Goal: Communication & Community: Share content

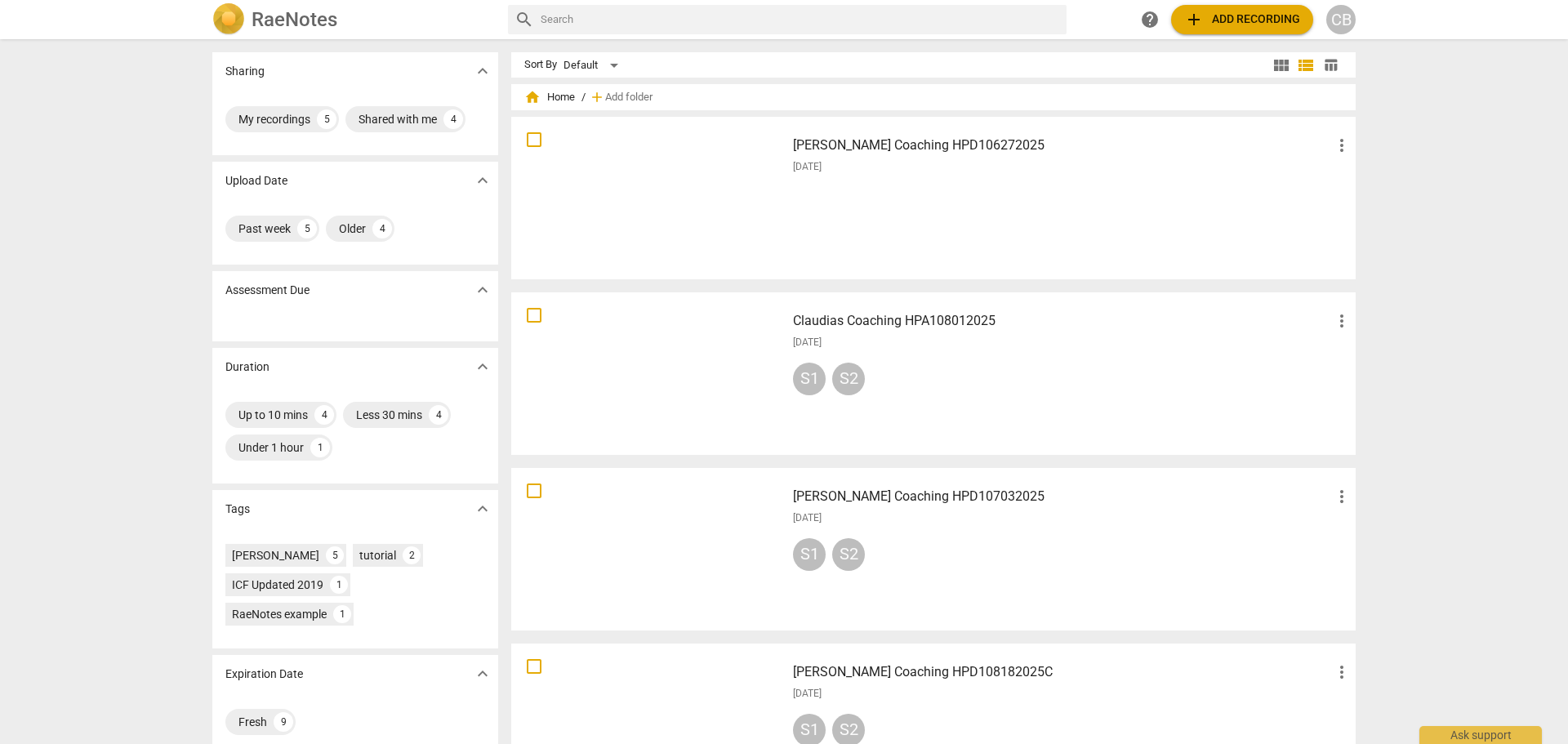
click at [1018, 208] on div "[PERSON_NAME] Coaching HPD106272025 more_vert [DATE]" at bounding box center [1072, 198] width 584 height 151
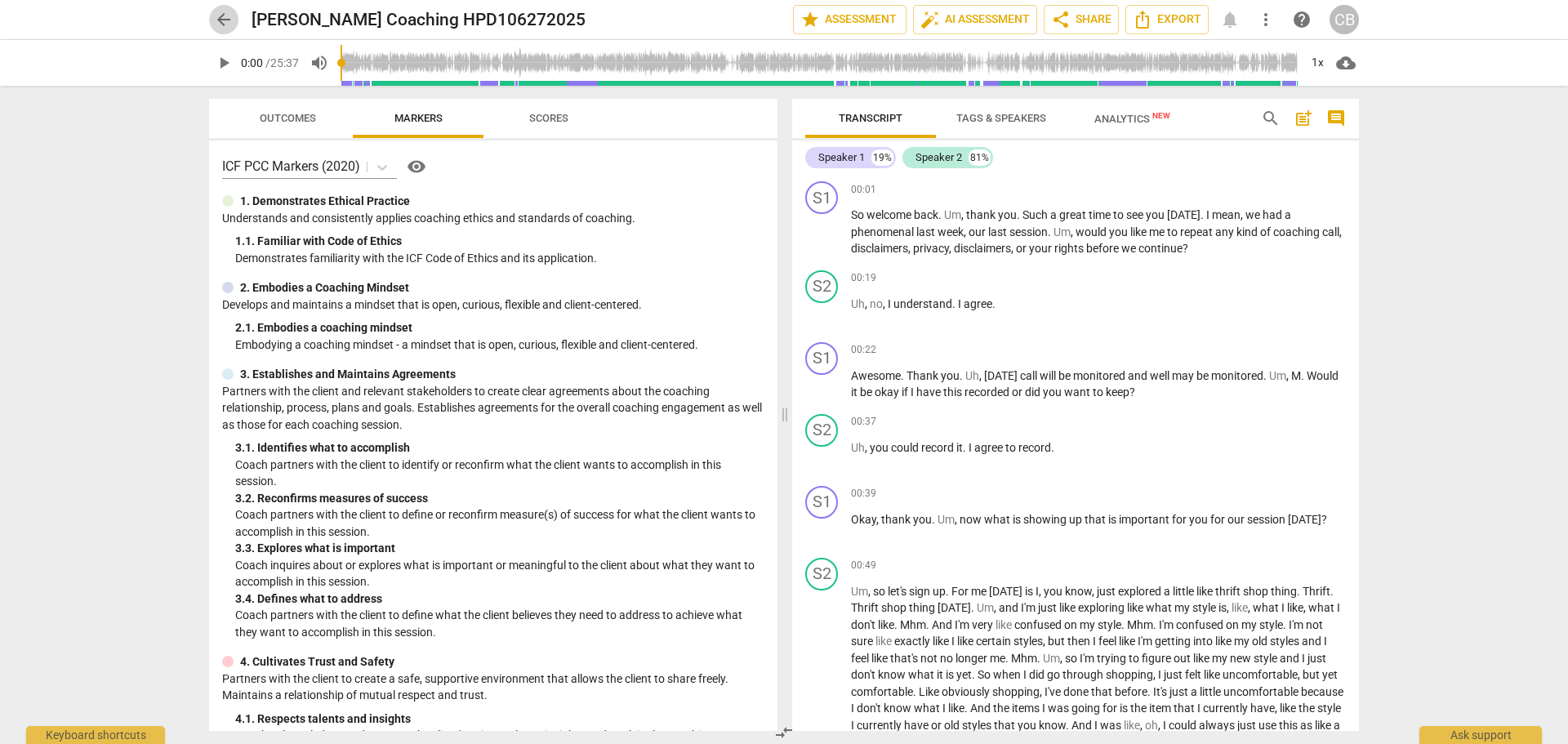
click at [231, 28] on span "arrow_back" at bounding box center [223, 19] width 20 height 20
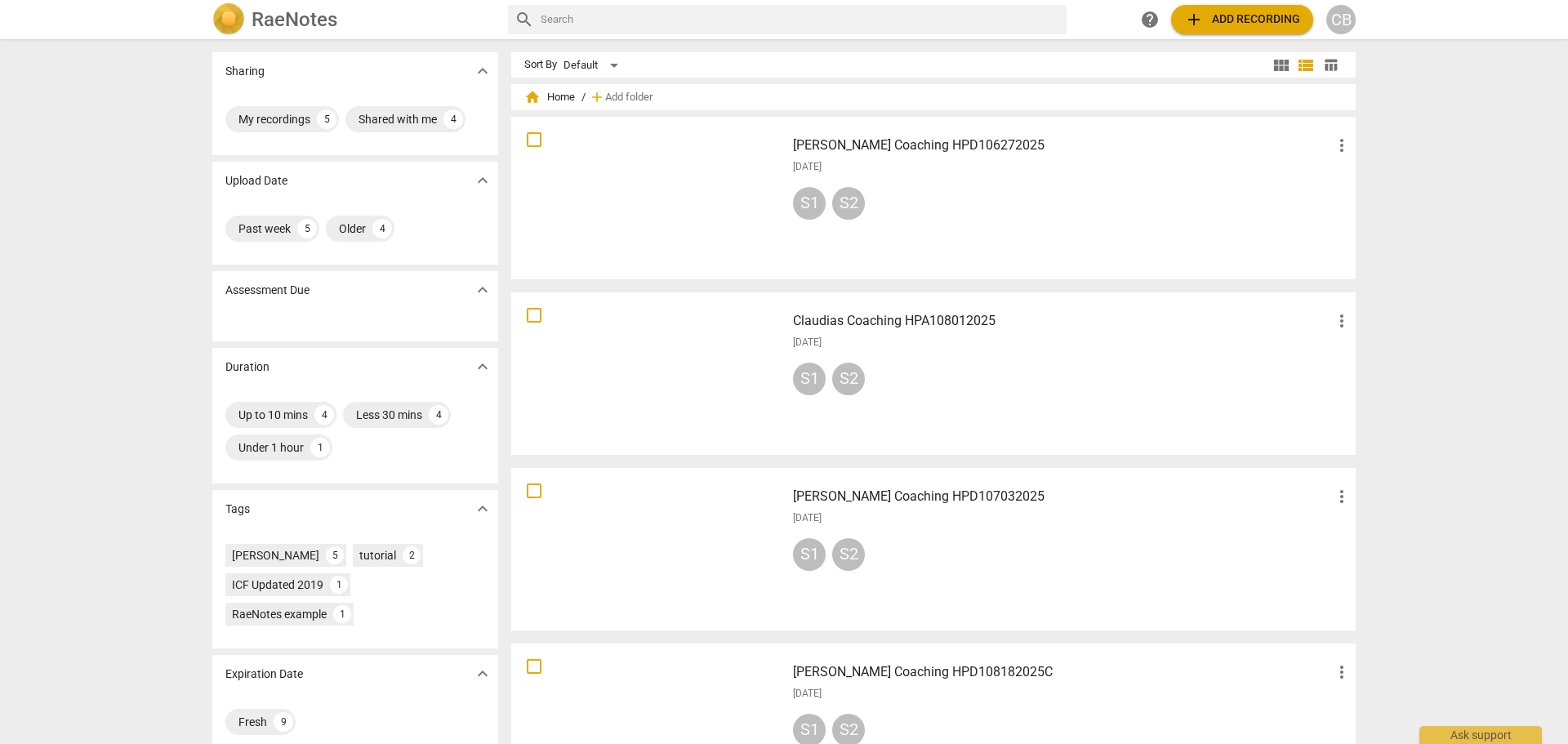
click at [1337, 144] on span "more_vert" at bounding box center [1341, 145] width 20 height 20
click at [1059, 157] on div at bounding box center [784, 372] width 1568 height 744
click at [719, 175] on div at bounding box center [648, 198] width 263 height 151
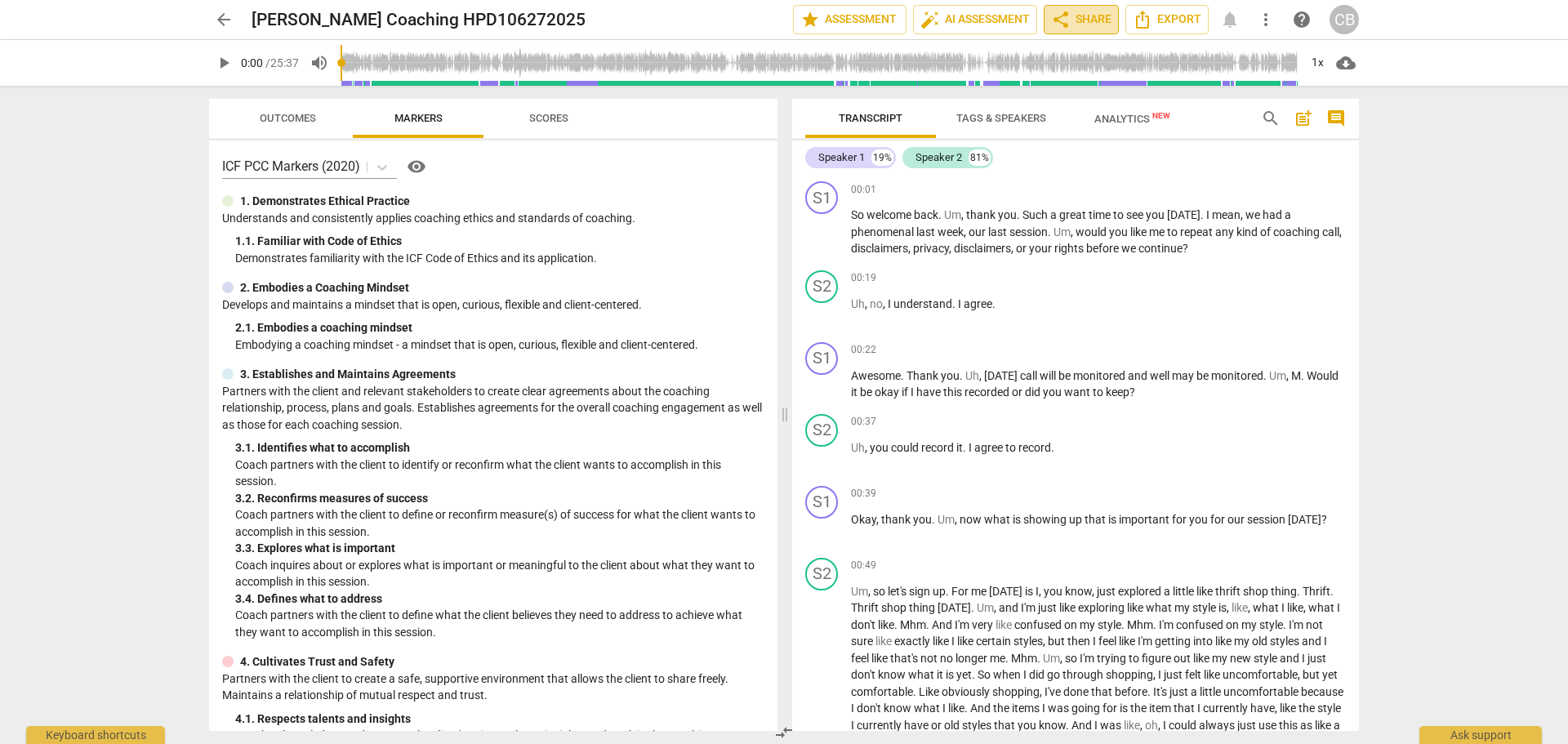
click at [1084, 14] on span "share Share" at bounding box center [1081, 19] width 60 height 20
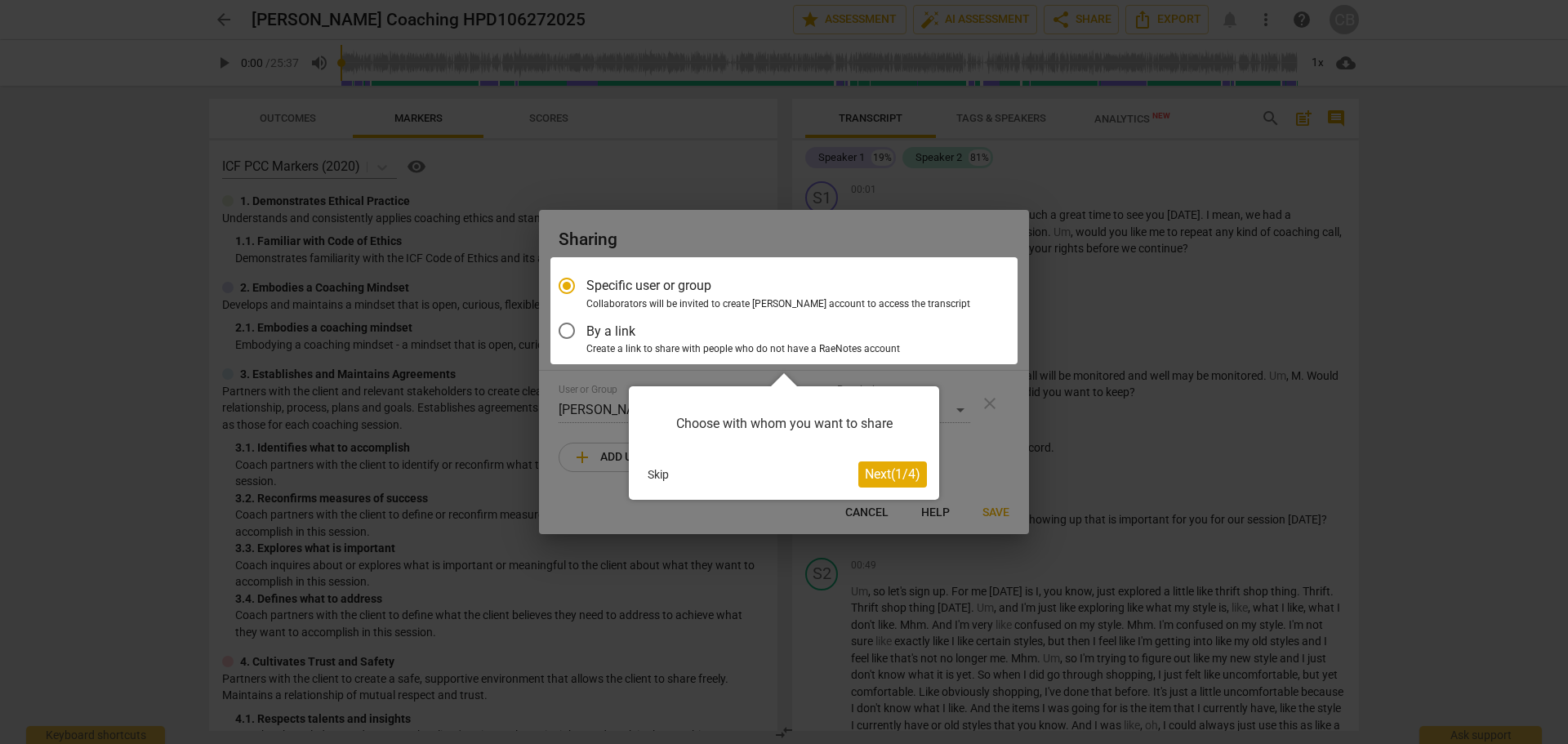
click at [662, 343] on div at bounding box center [784, 311] width 467 height 107
click at [902, 473] on span "Next ( 1 / 4 )" at bounding box center [892, 474] width 55 height 16
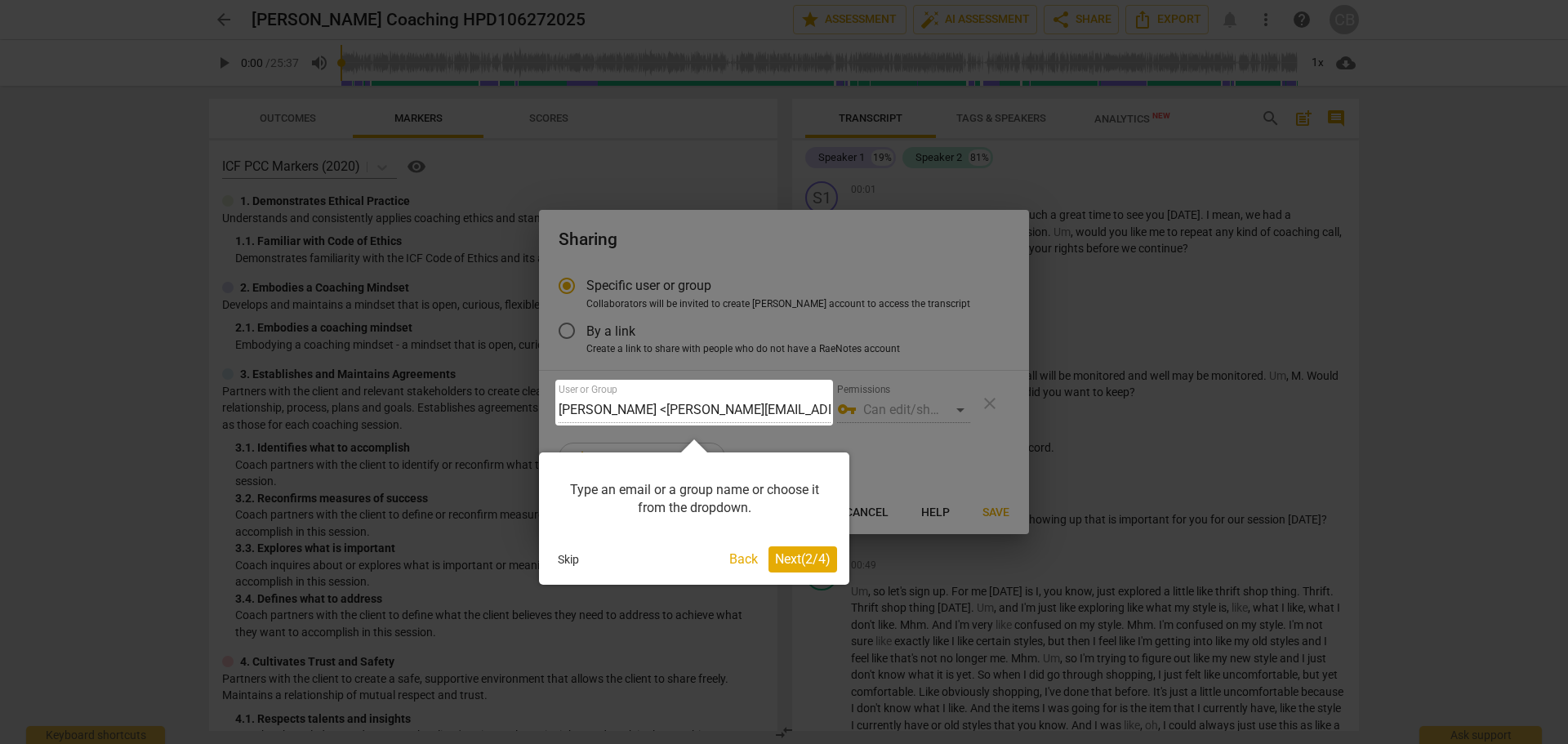
click at [795, 556] on span "Next ( 2 / 4 )" at bounding box center [802, 559] width 55 height 16
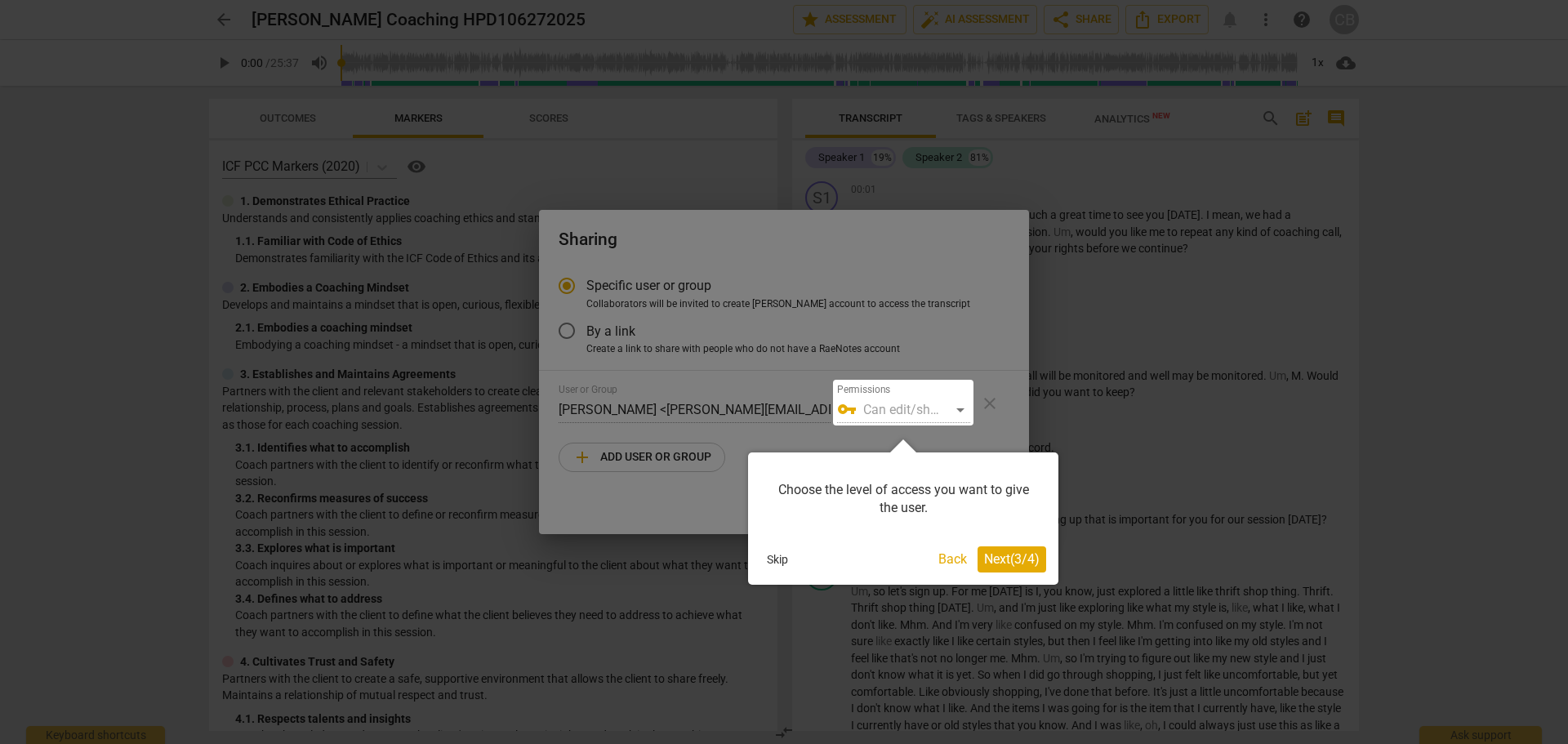
click at [1001, 565] on span "Next ( 3 / 4 )" at bounding box center [1011, 559] width 55 height 16
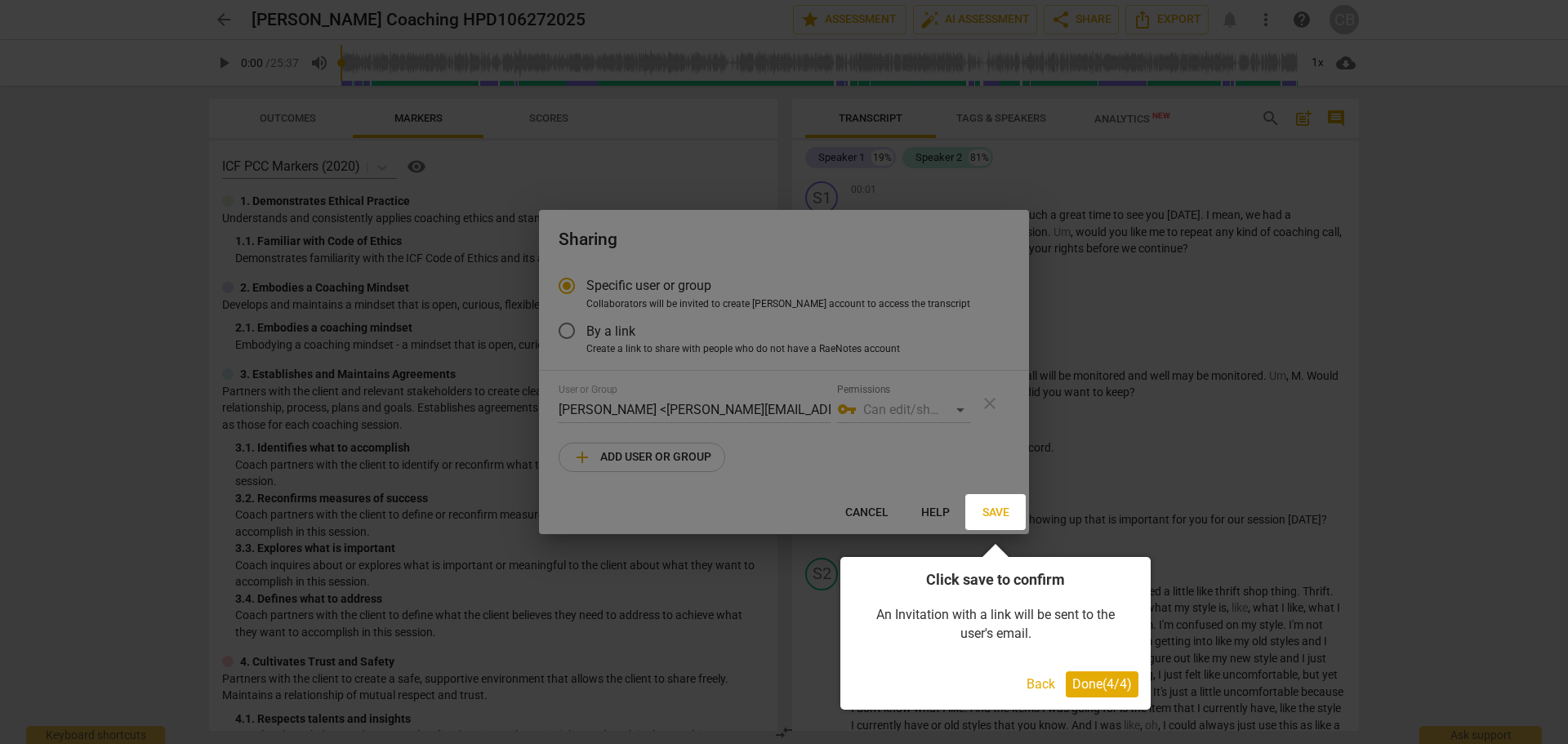
click at [1110, 687] on span "Done ( 4 / 4 )" at bounding box center [1102, 684] width 60 height 16
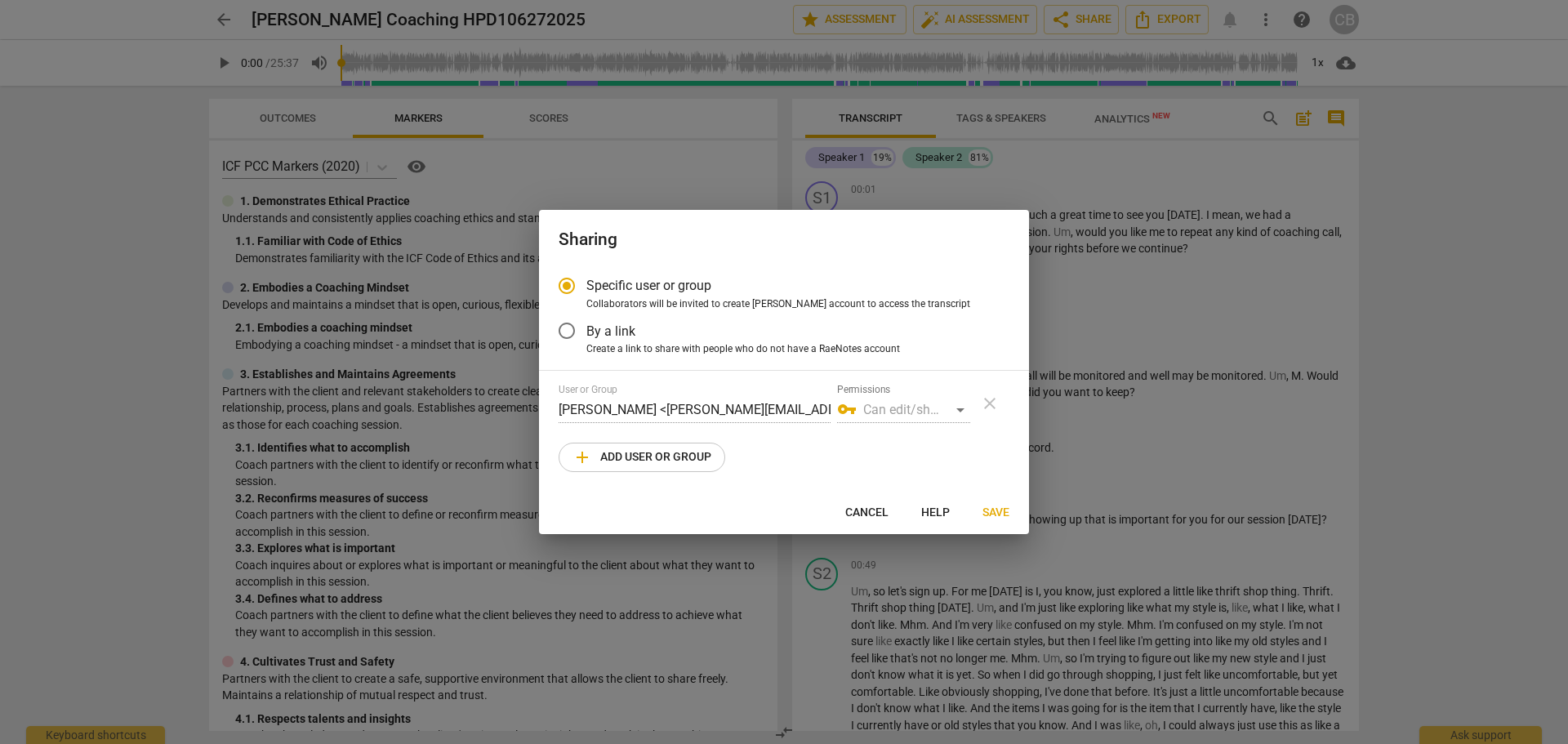
click at [961, 407] on div "vpn_key Can edit/share" at bounding box center [904, 410] width 133 height 26
click at [913, 414] on div "vpn_key Can edit/share" at bounding box center [904, 410] width 133 height 26
click at [883, 411] on div "vpn_key Can edit/share" at bounding box center [904, 410] width 133 height 26
click at [957, 407] on div "vpn_key Can edit/share" at bounding box center [904, 410] width 133 height 26
click at [893, 408] on div "vpn_key Can edit/share" at bounding box center [904, 410] width 133 height 26
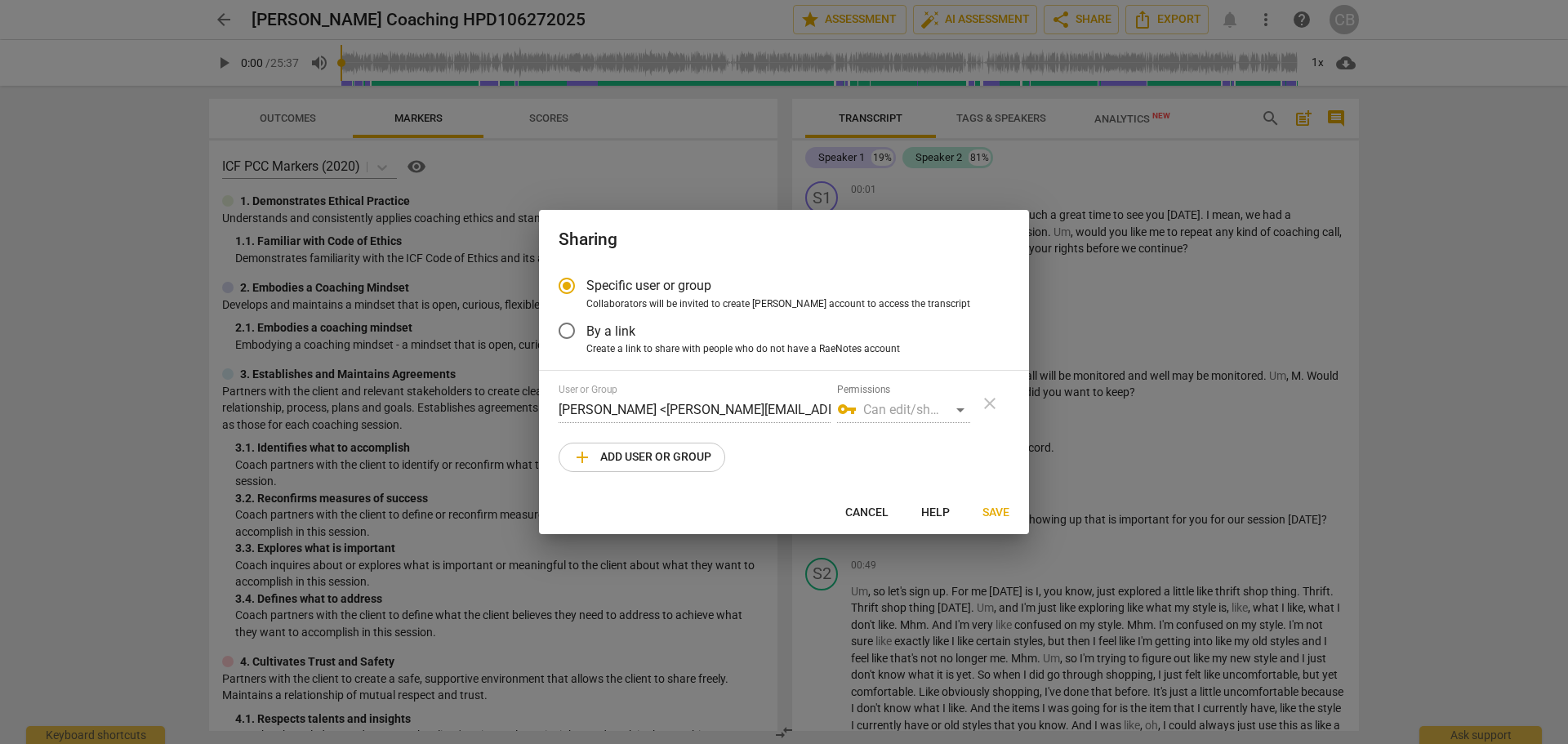
click at [596, 457] on span "add Add user or group" at bounding box center [641, 457] width 139 height 20
radio input "false"
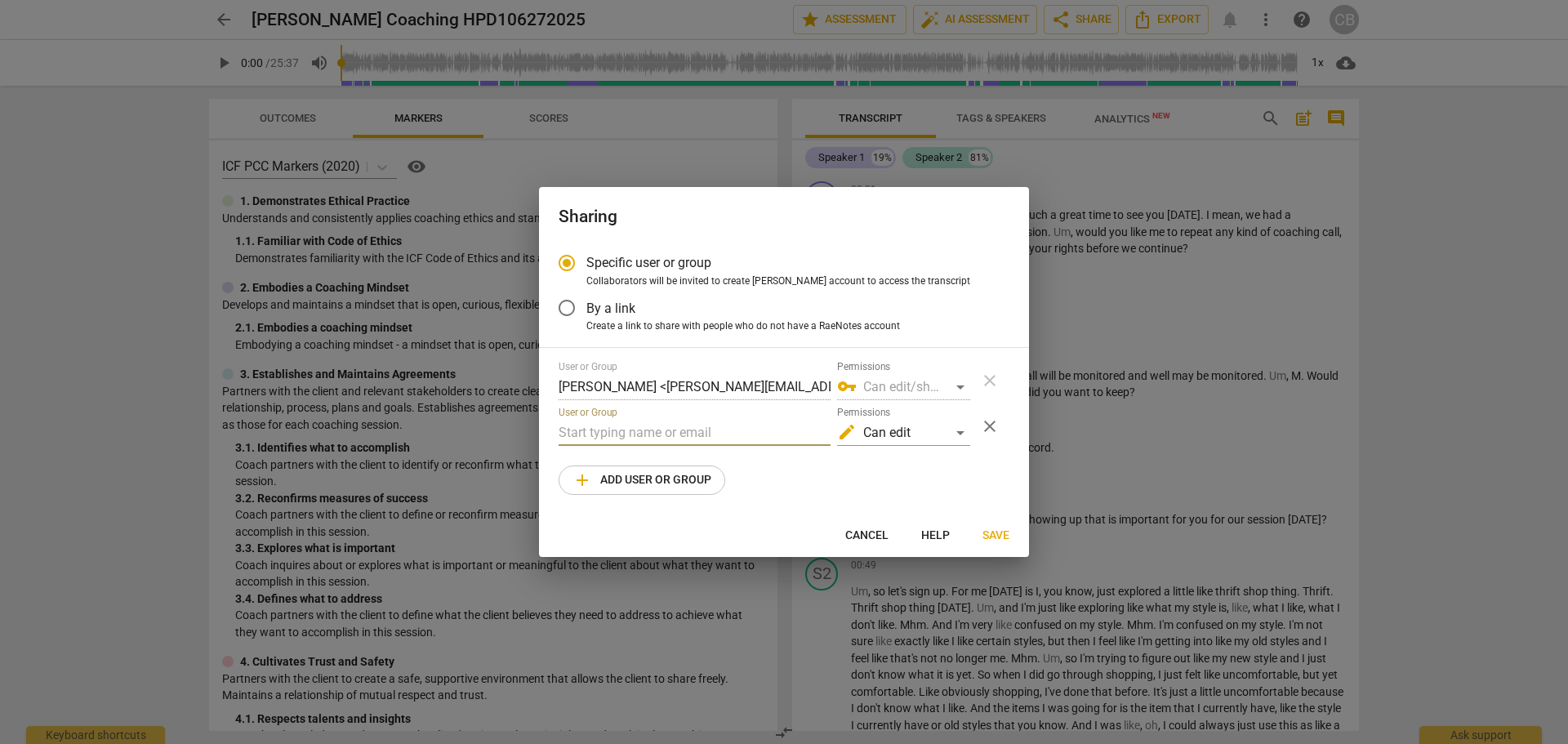
click at [635, 430] on input "text" at bounding box center [695, 433] width 272 height 26
paste input "[EMAIL_ADDRESS][DOMAIN_NAME]"
type input "[EMAIL_ADDRESS][DOMAIN_NAME]"
click at [808, 482] on div "User or Group [PERSON_NAME] <[PERSON_NAME][EMAIL_ADDRESS][DOMAIN_NAME]> Permiss…" at bounding box center [784, 428] width 451 height 134
click at [962, 431] on div "edit Can edit" at bounding box center [904, 433] width 133 height 26
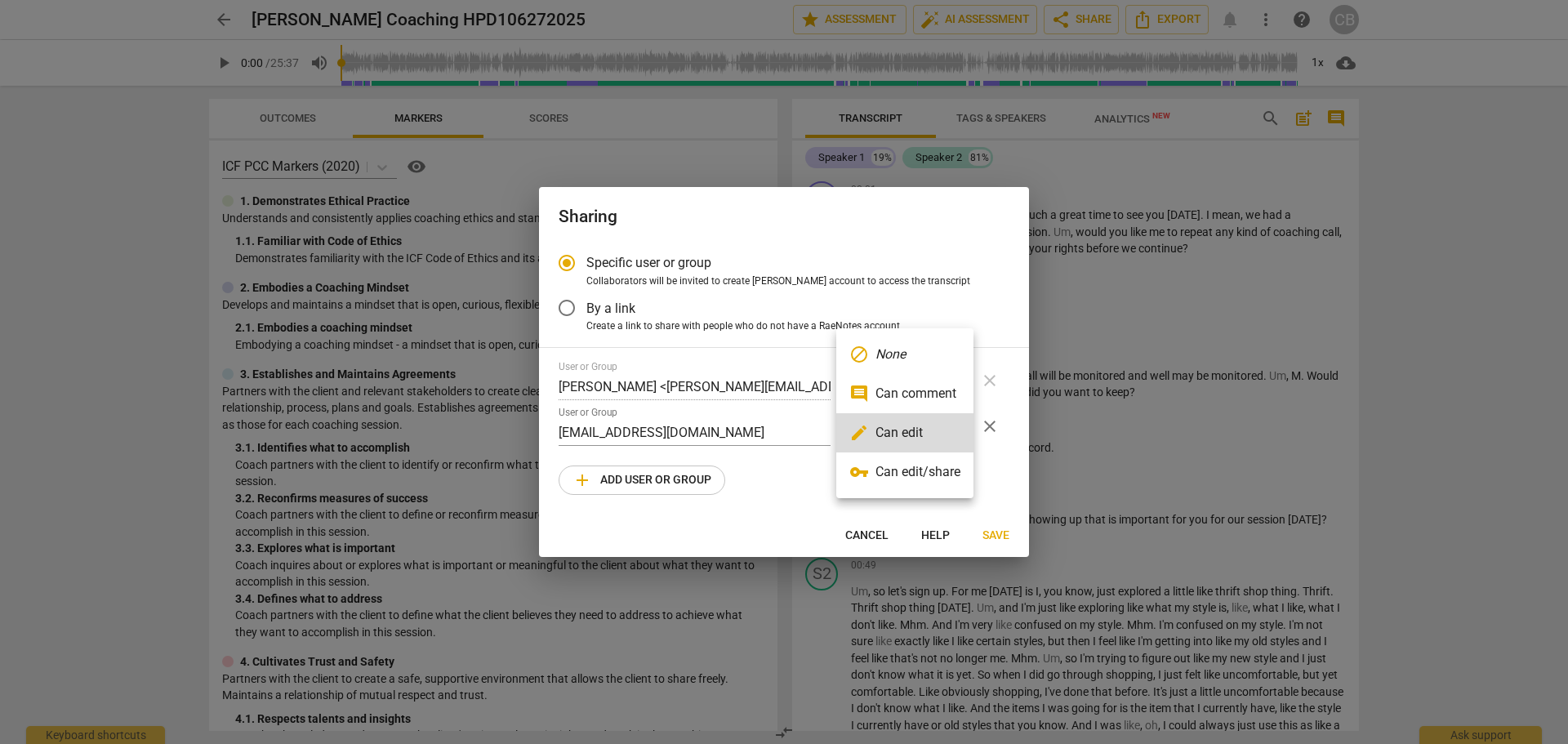
drag, startPoint x: 918, startPoint y: 429, endPoint x: 919, endPoint y: 482, distance: 53.0
click at [921, 486] on ul "block None comment Can comment edit Can edit vpn_key Can edit/share" at bounding box center [905, 413] width 137 height 170
click at [900, 475] on li "vpn_key Can edit/share" at bounding box center [905, 472] width 137 height 39
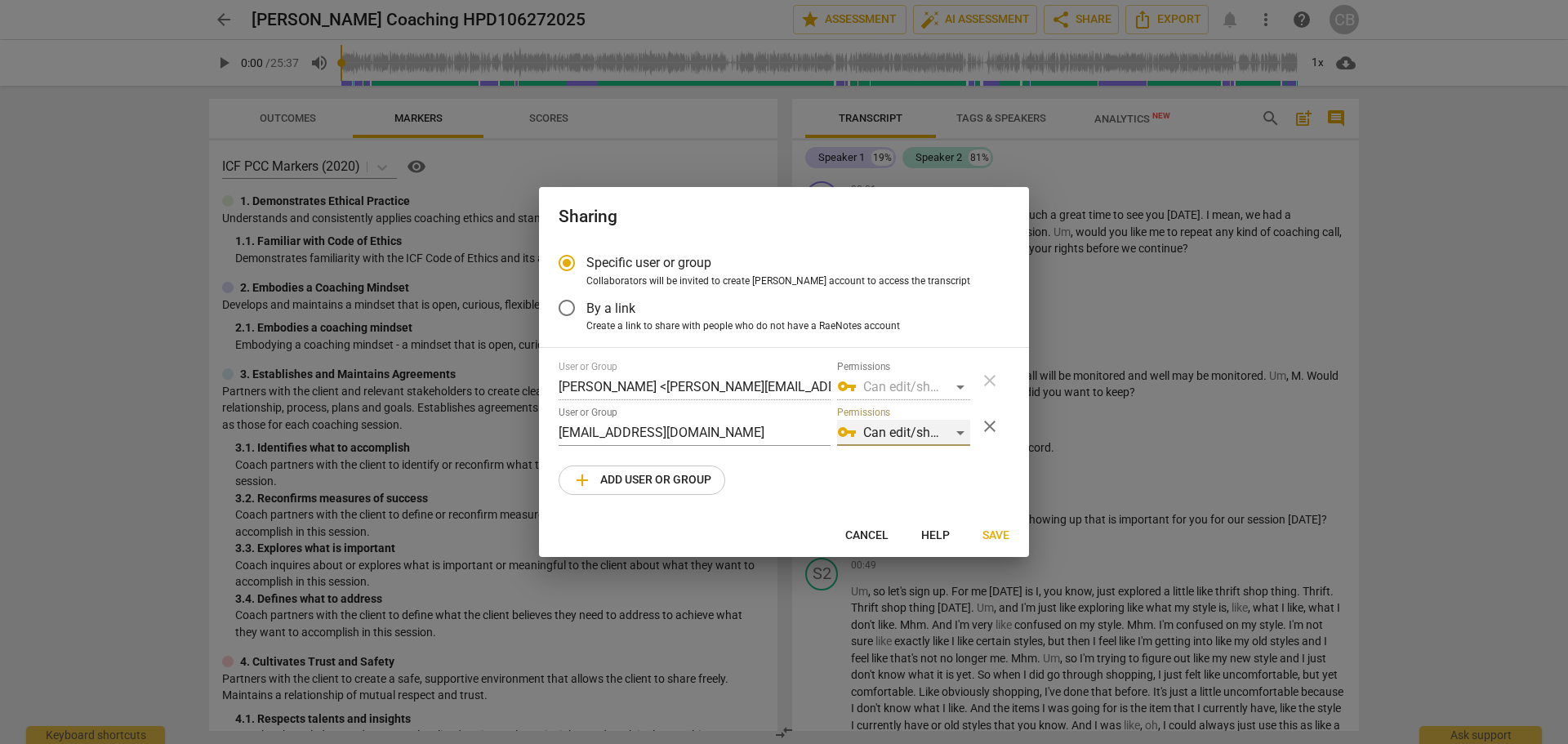
click at [962, 433] on div "vpn_key Can edit/share" at bounding box center [904, 433] width 133 height 26
click at [927, 395] on li "edit Can edit" at bounding box center [905, 394] width 137 height 39
click at [769, 498] on div "Specific user or group Collaborators will be invited to create RaeNotes account…" at bounding box center [784, 378] width 490 height 271
click at [990, 537] on span "Save" at bounding box center [996, 536] width 27 height 16
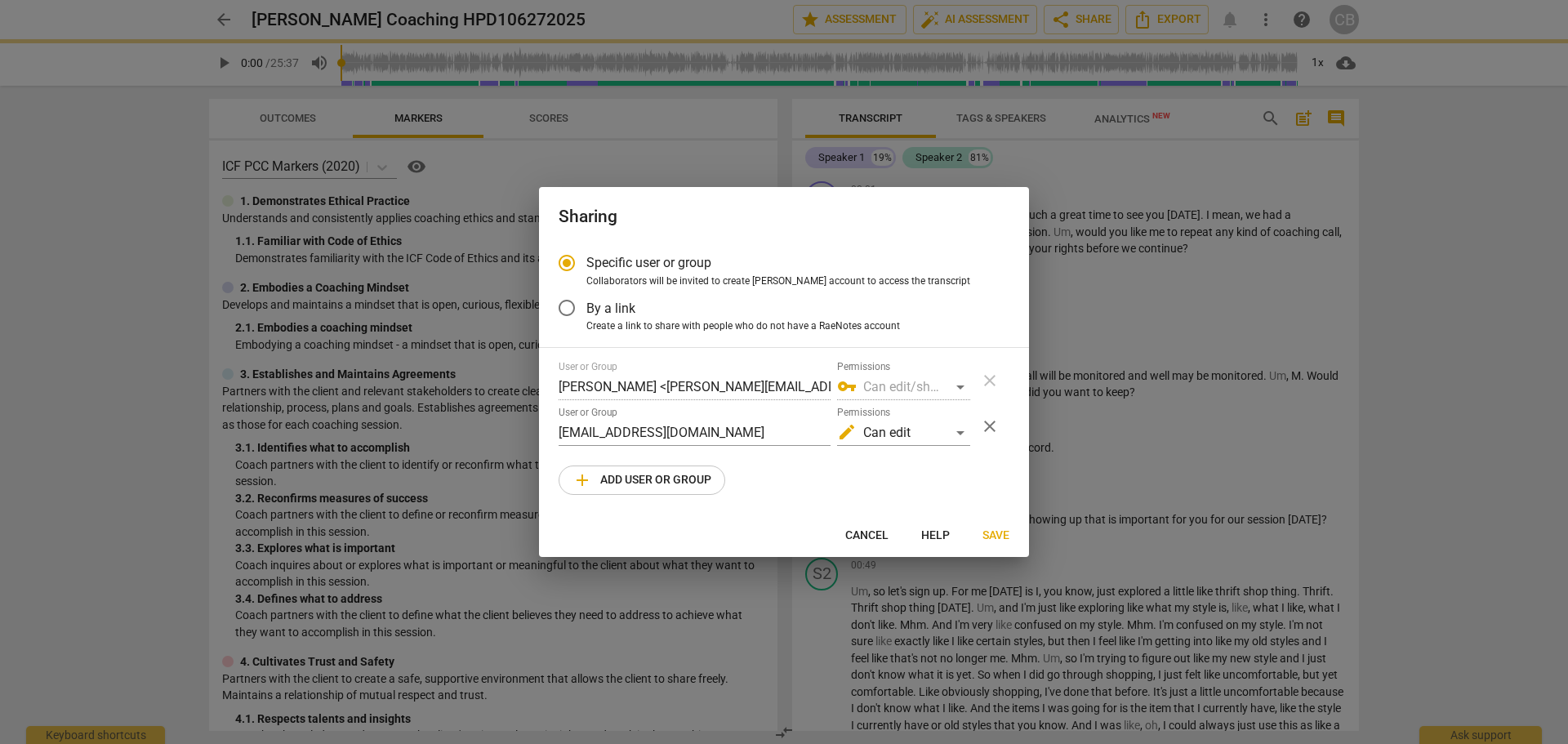
radio input "false"
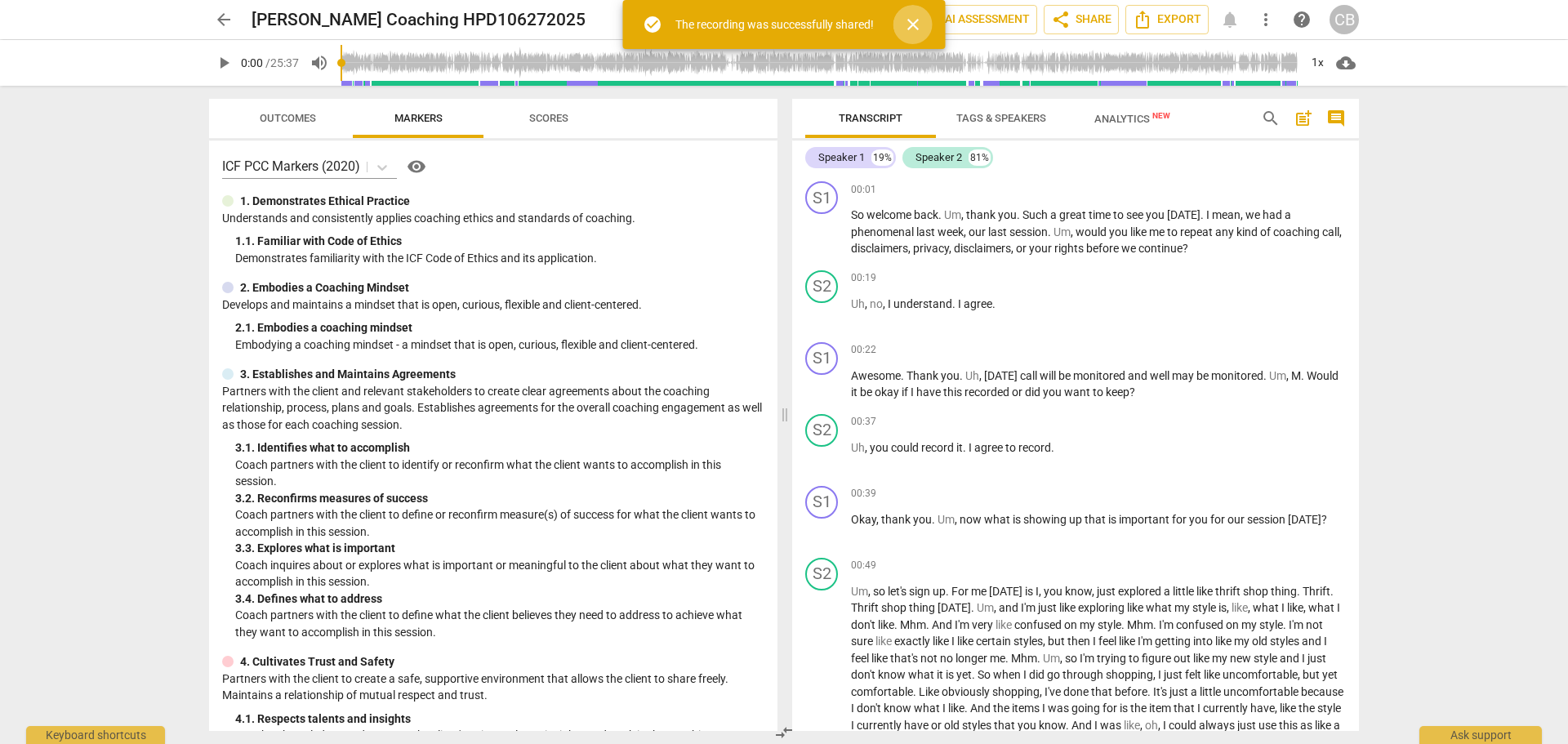
click at [904, 23] on span "close" at bounding box center [912, 24] width 20 height 20
